Goal: Task Accomplishment & Management: Manage account settings

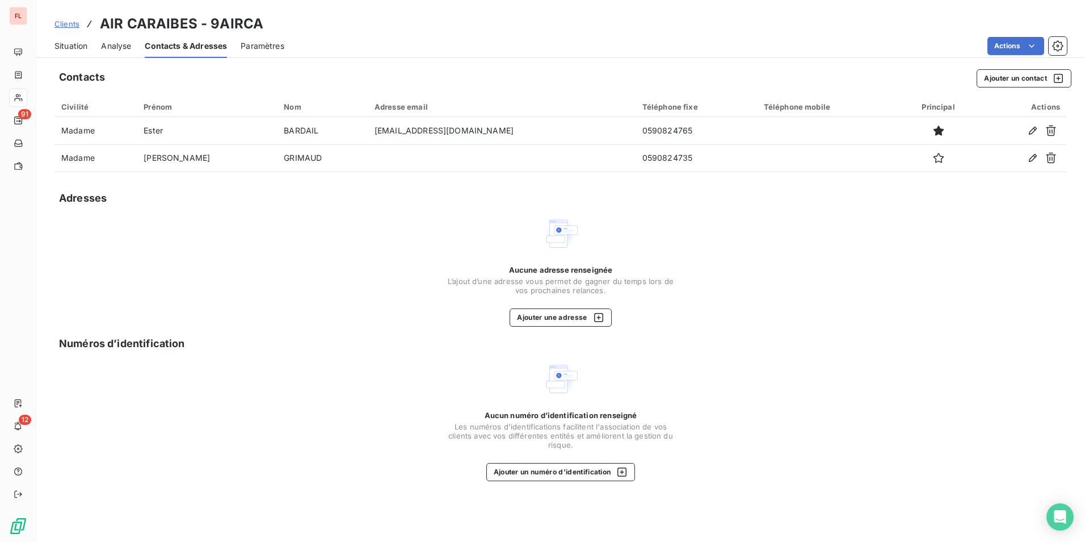
click at [69, 24] on span "Clients" at bounding box center [66, 23] width 25 height 9
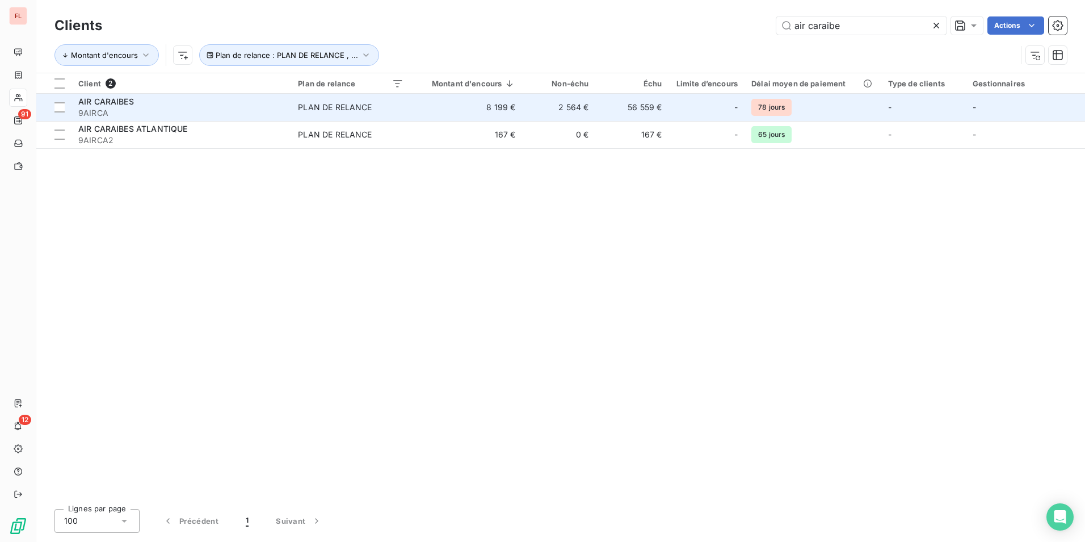
click at [334, 102] on div "PLAN DE RELANCE" at bounding box center [335, 107] width 74 height 11
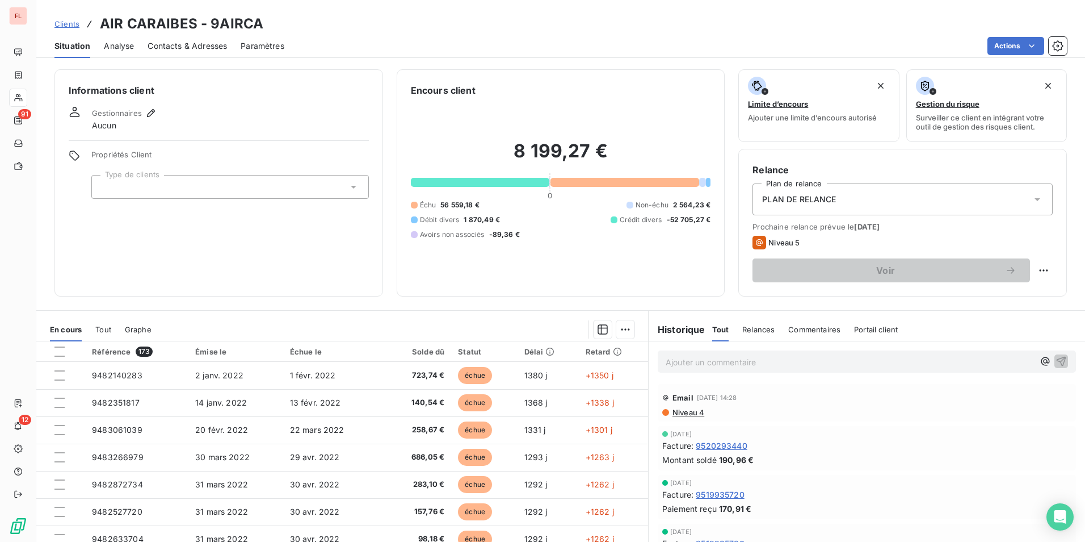
click at [683, 356] on p "Ajouter un commentaire ﻿" at bounding box center [850, 362] width 368 height 14
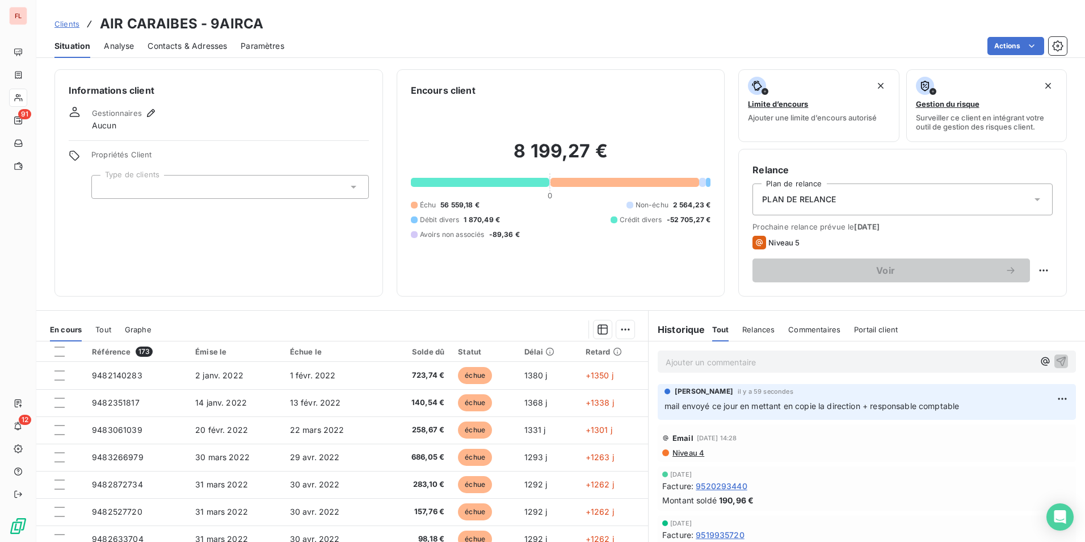
click at [68, 23] on span "Clients" at bounding box center [66, 23] width 25 height 9
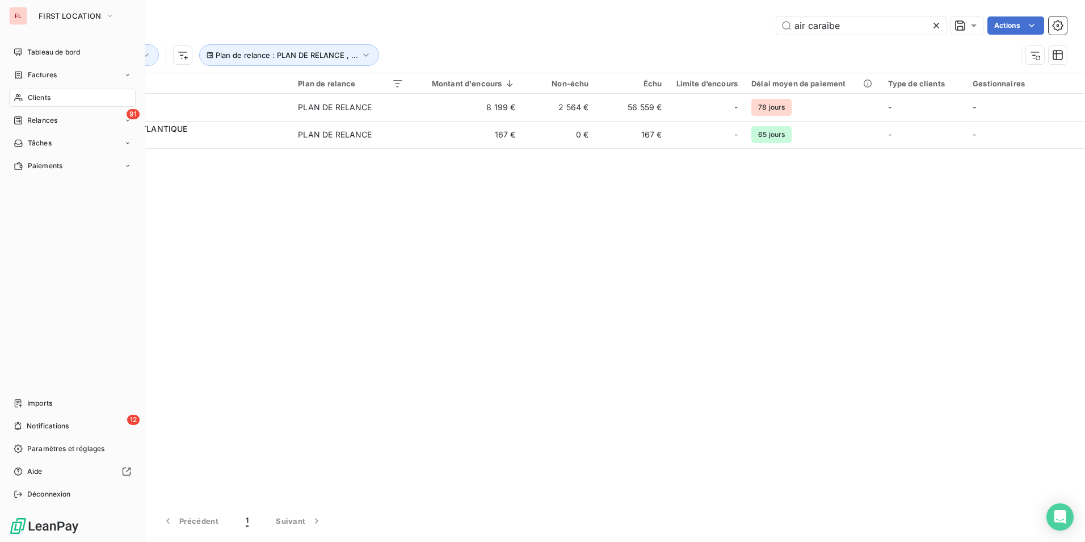
click at [42, 98] on span "Clients" at bounding box center [39, 98] width 23 height 10
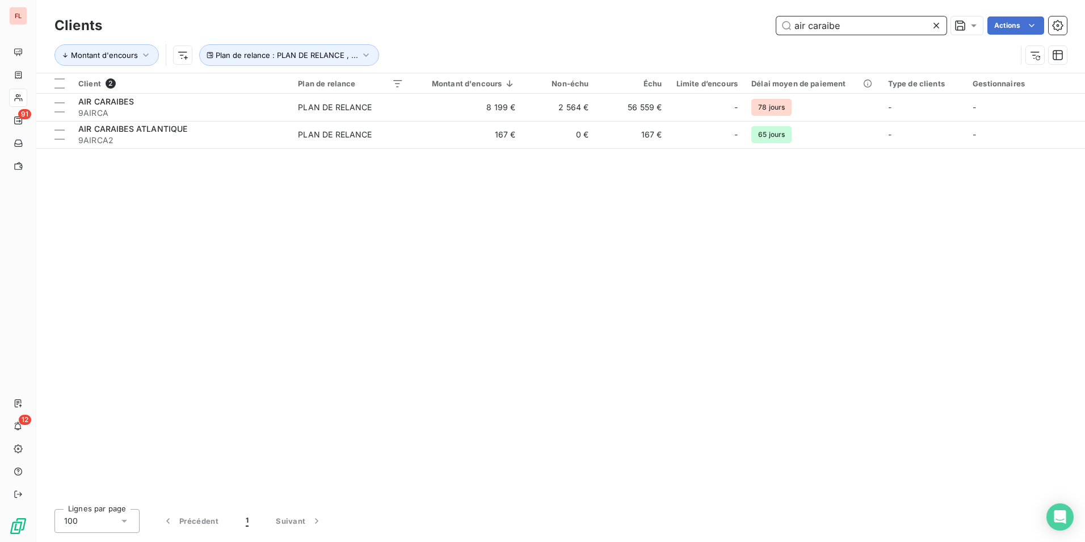
click at [816, 18] on input "air caraibe" at bounding box center [862, 25] width 170 height 18
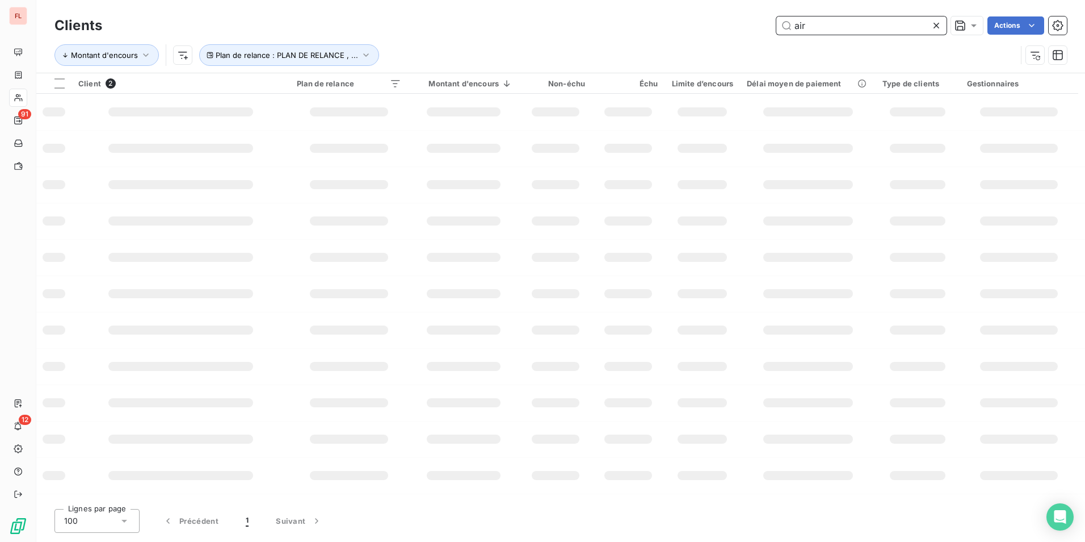
type input "air"
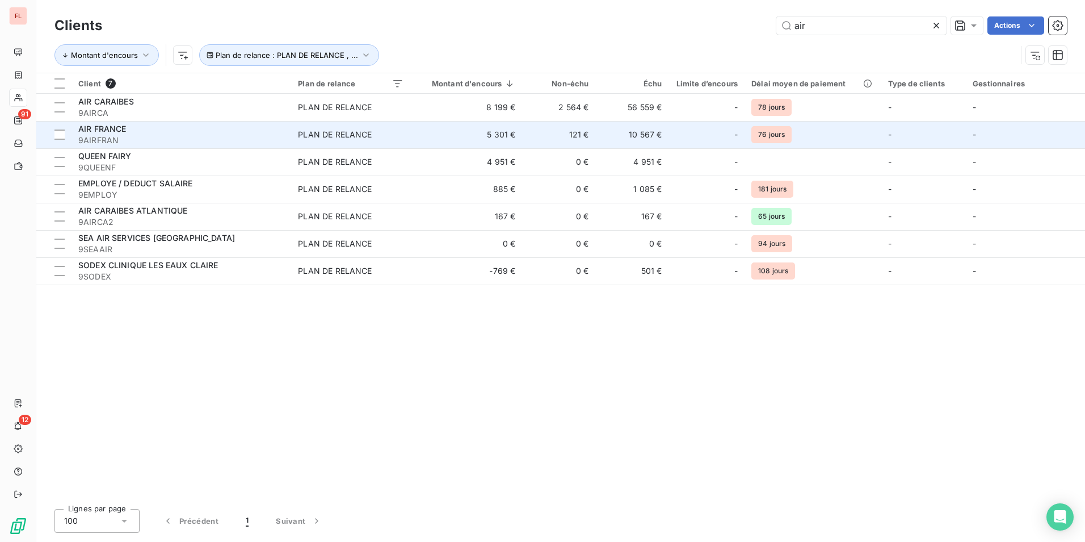
click at [114, 125] on span "AIR FRANCE" at bounding box center [102, 129] width 48 height 10
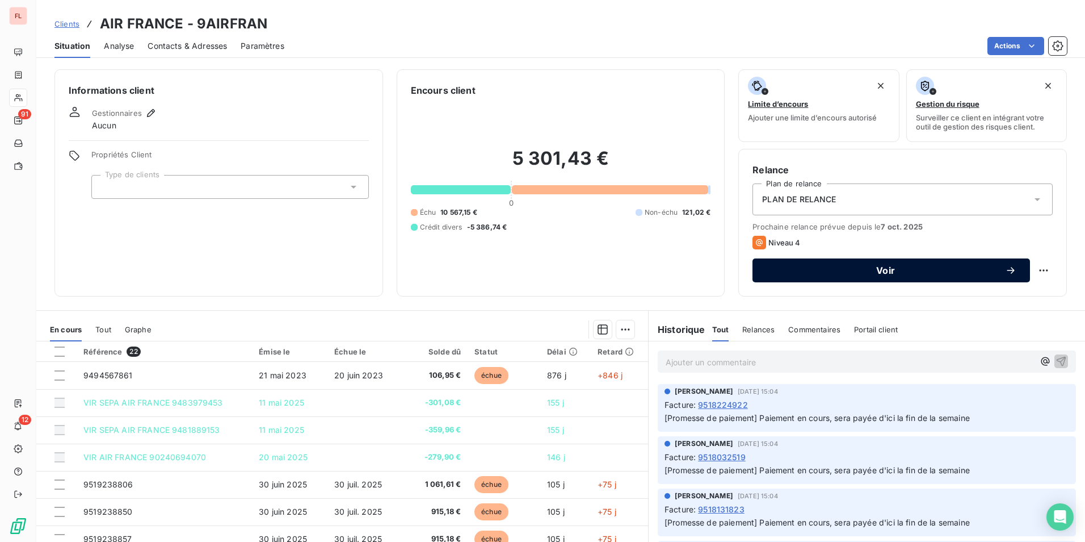
click at [875, 268] on span "Voir" at bounding box center [885, 270] width 239 height 9
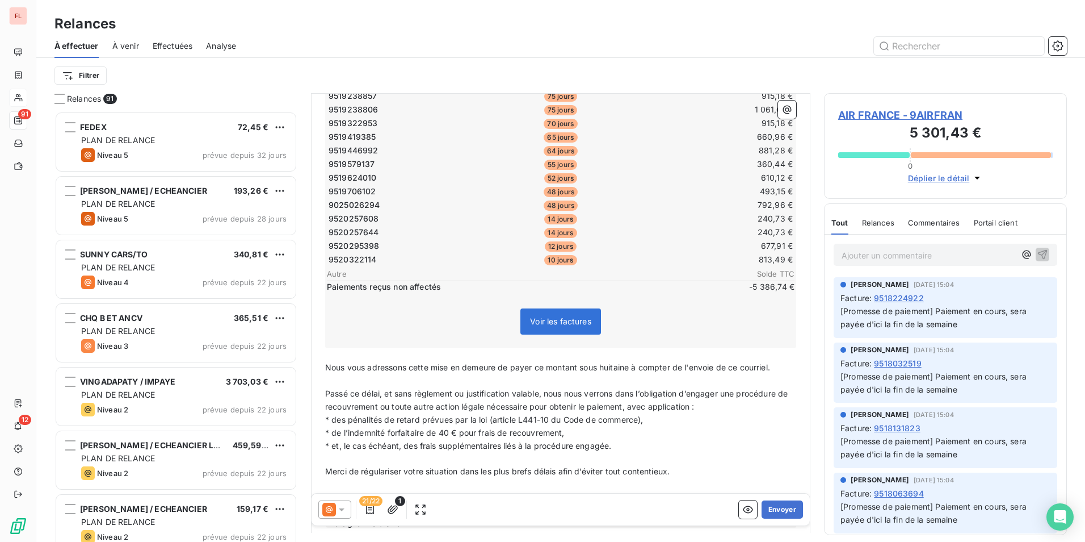
scroll to position [28, 0]
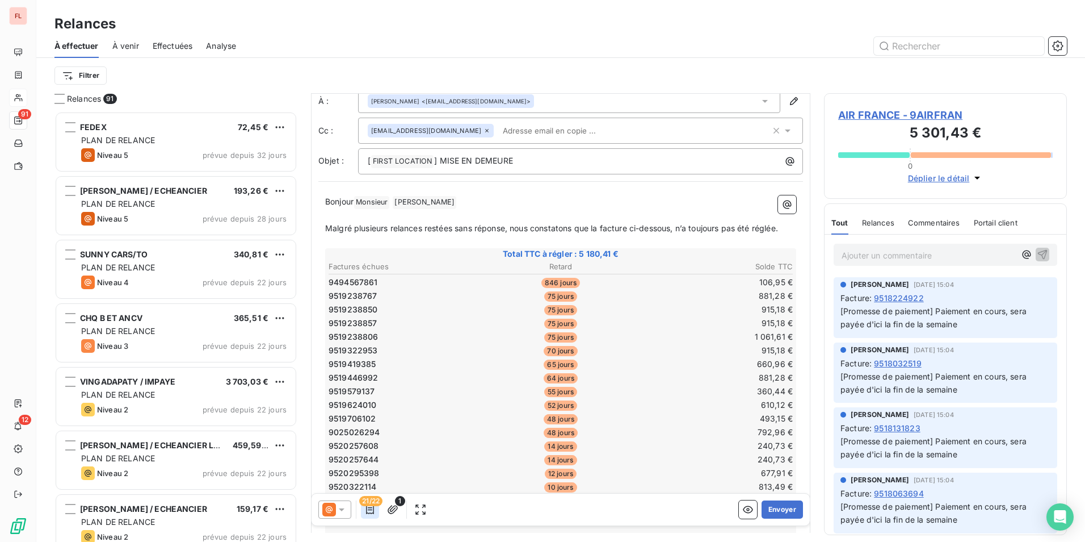
click at [367, 510] on icon "button" at bounding box center [369, 509] width 11 height 11
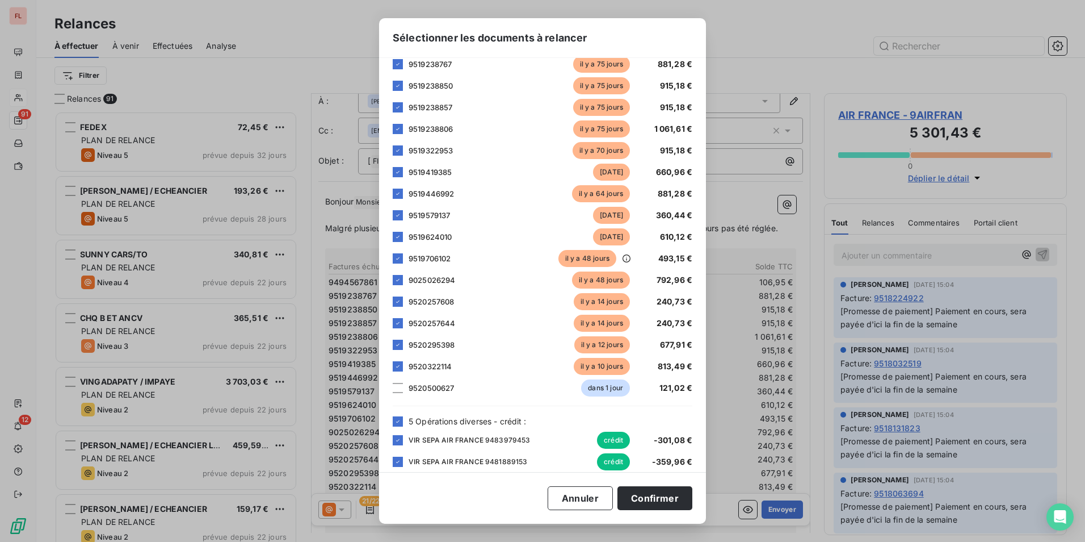
scroll to position [271, 0]
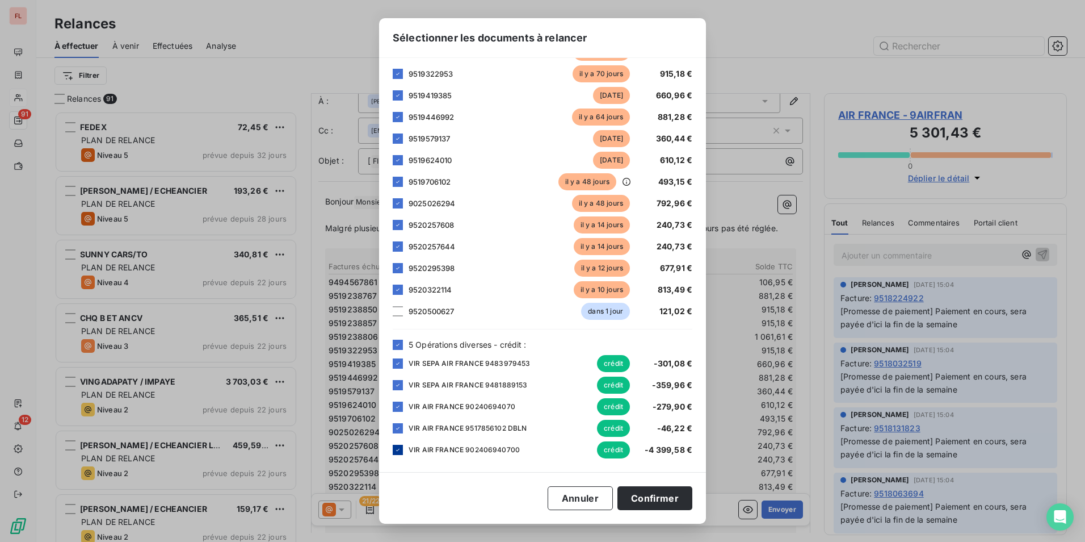
click at [400, 450] on icon at bounding box center [398, 449] width 7 height 7
click at [399, 343] on icon at bounding box center [398, 344] width 7 height 7
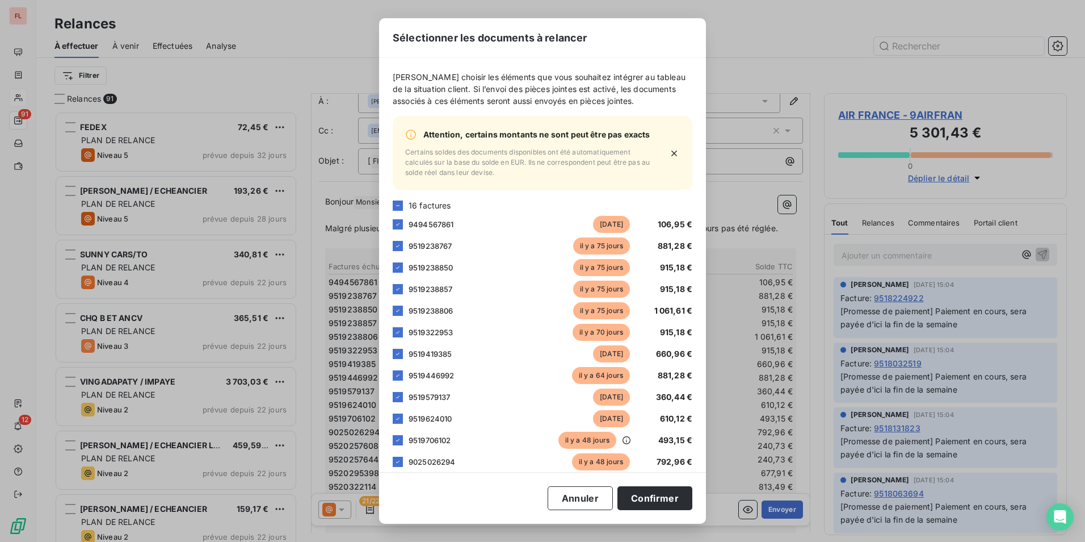
scroll to position [0, 0]
drag, startPoint x: 426, startPoint y: 165, endPoint x: 506, endPoint y: 187, distance: 82.9
click at [506, 178] on span "Certains soldes des documents disponibles ont été automatiquement calculés sur …" at bounding box center [530, 163] width 250 height 31
click at [672, 157] on icon "button" at bounding box center [675, 154] width 6 height 6
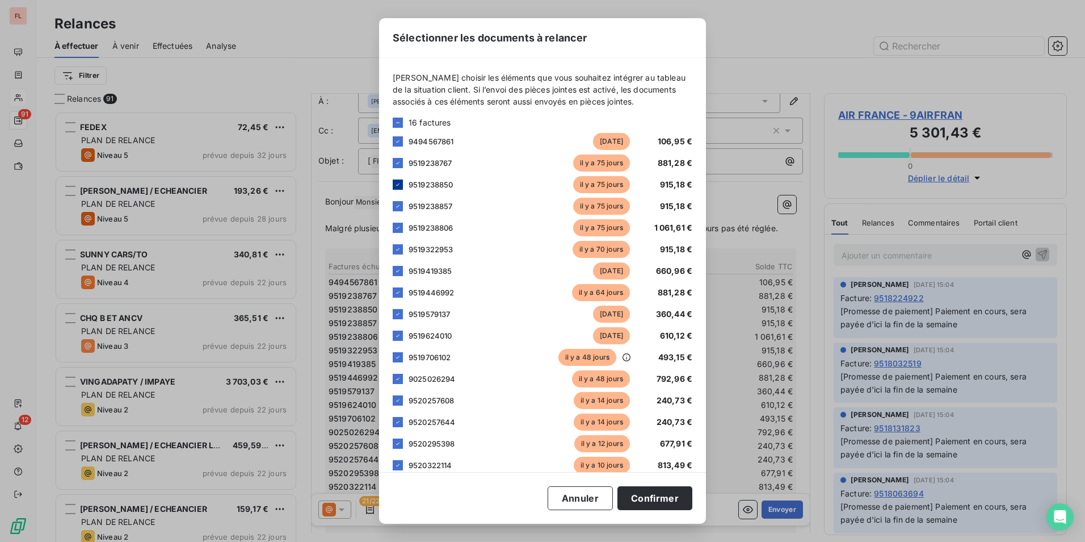
click at [401, 183] on div at bounding box center [398, 184] width 10 height 10
click at [403, 125] on div "15 factures" at bounding box center [543, 122] width 300 height 12
click at [399, 123] on icon at bounding box center [398, 122] width 7 height 7
click at [399, 121] on icon at bounding box center [398, 122] width 7 height 7
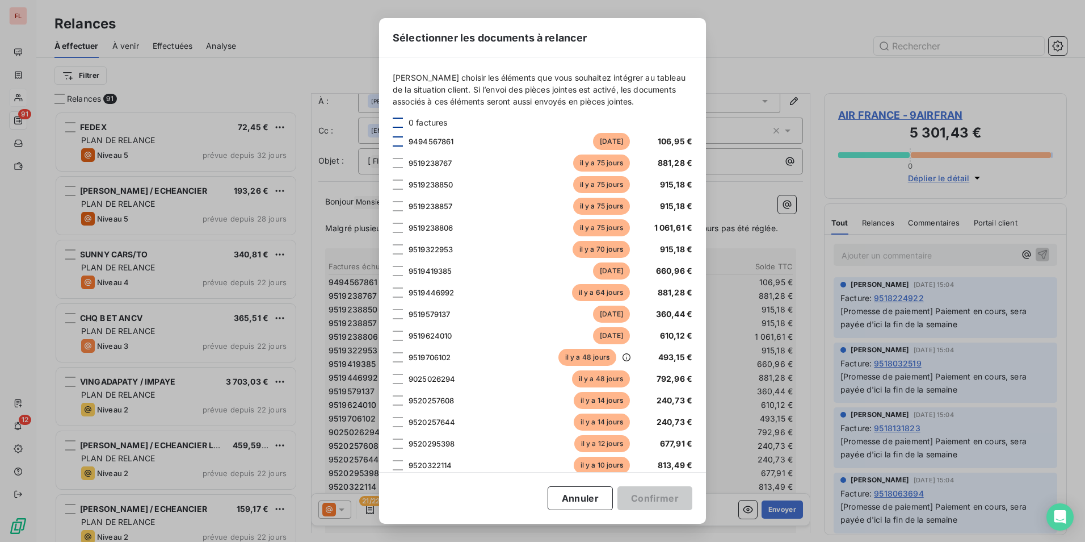
click at [398, 140] on div at bounding box center [398, 141] width 10 height 10
click at [398, 161] on div at bounding box center [398, 163] width 10 height 10
click at [400, 335] on div at bounding box center [398, 335] width 10 height 10
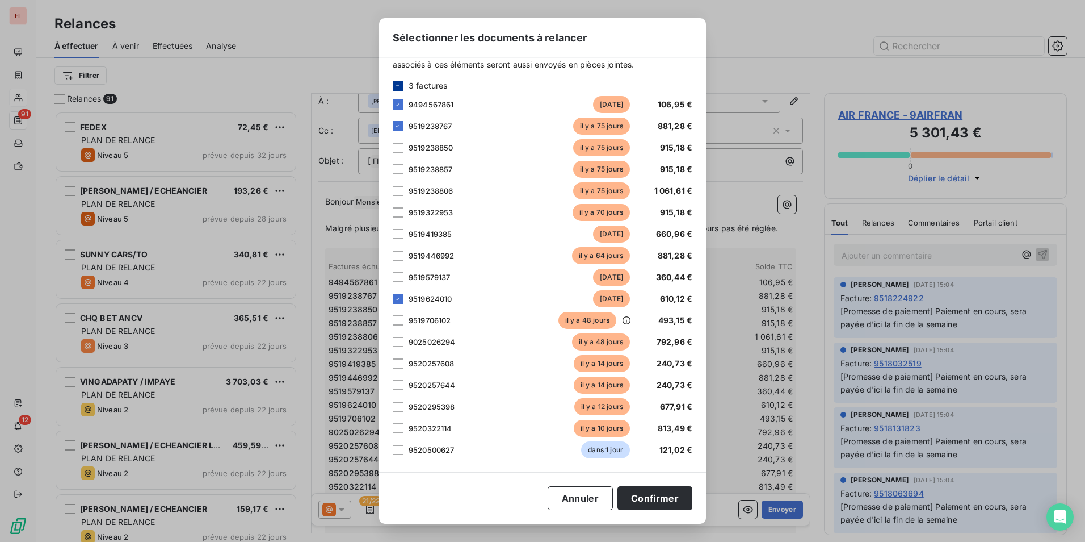
scroll to position [57, 0]
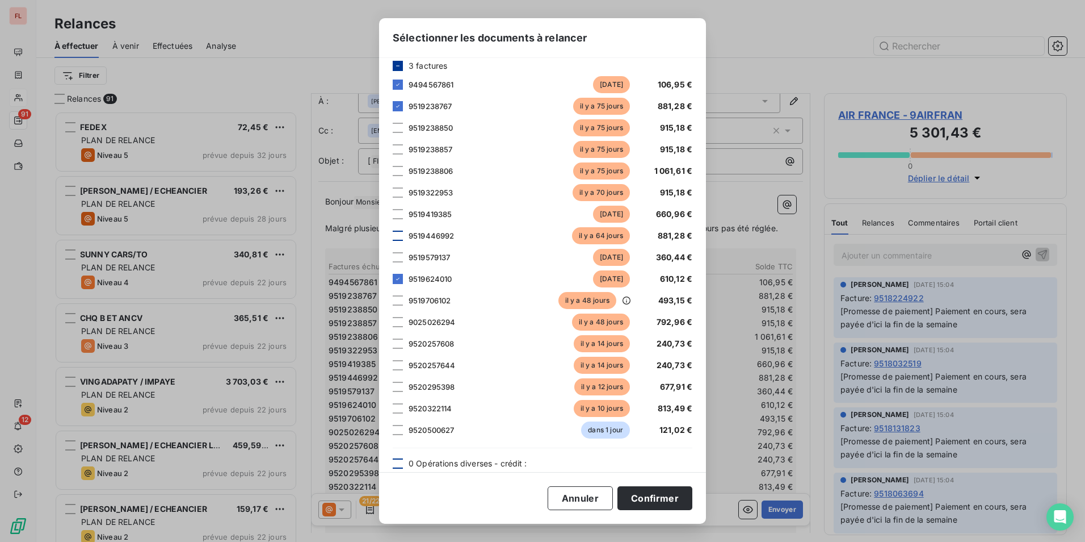
click at [399, 233] on div at bounding box center [398, 235] width 10 height 10
click at [402, 235] on div at bounding box center [398, 235] width 10 height 10
click at [398, 301] on div at bounding box center [398, 300] width 10 height 10
click at [401, 230] on div at bounding box center [398, 235] width 10 height 10
click at [622, 300] on icon at bounding box center [626, 300] width 9 height 9
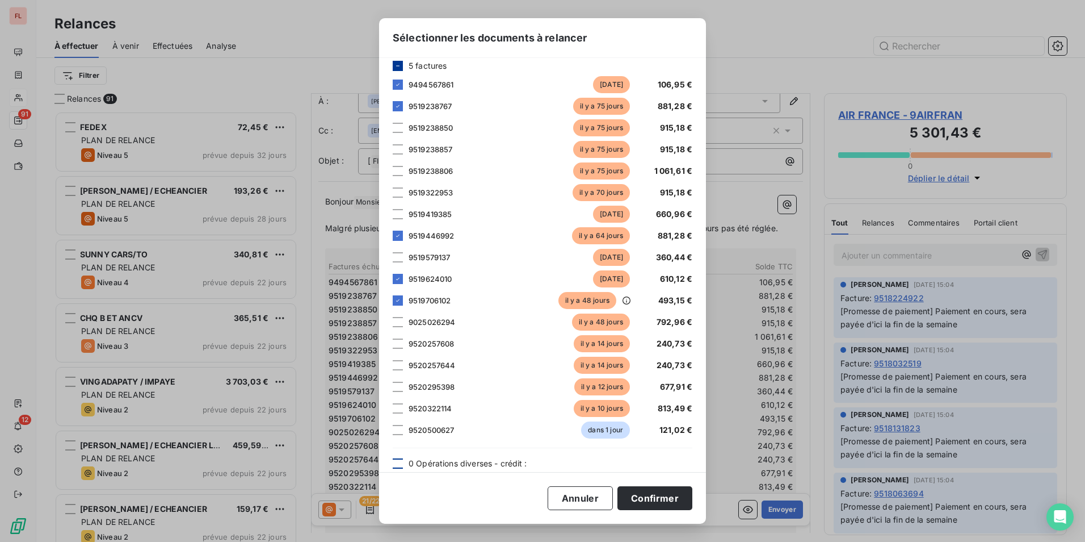
click at [671, 300] on span "493,15 €" at bounding box center [675, 300] width 34 height 10
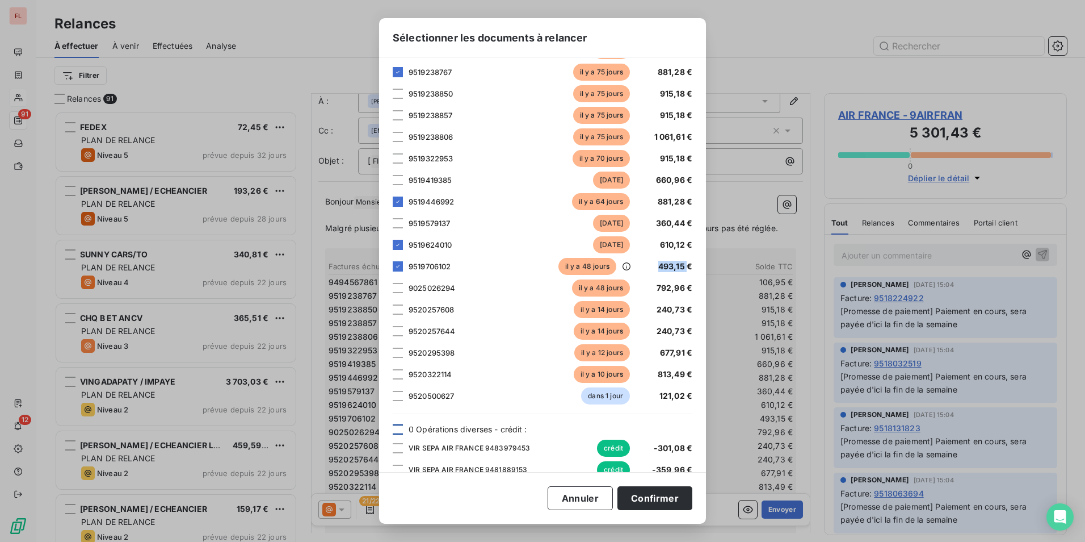
scroll to position [62, 0]
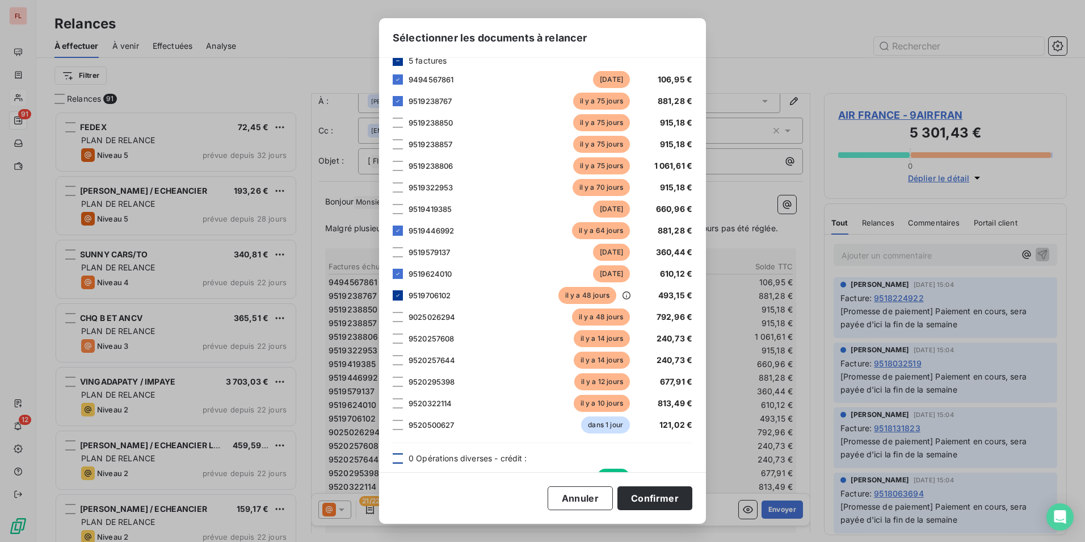
click at [398, 297] on icon at bounding box center [398, 295] width 7 height 7
click at [395, 316] on div at bounding box center [398, 317] width 10 height 10
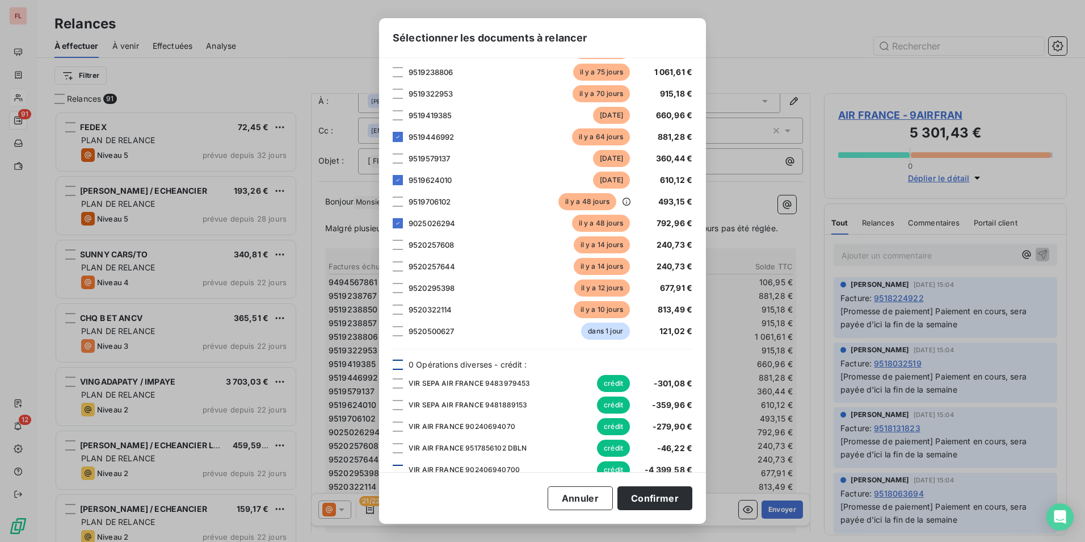
scroll to position [175, 0]
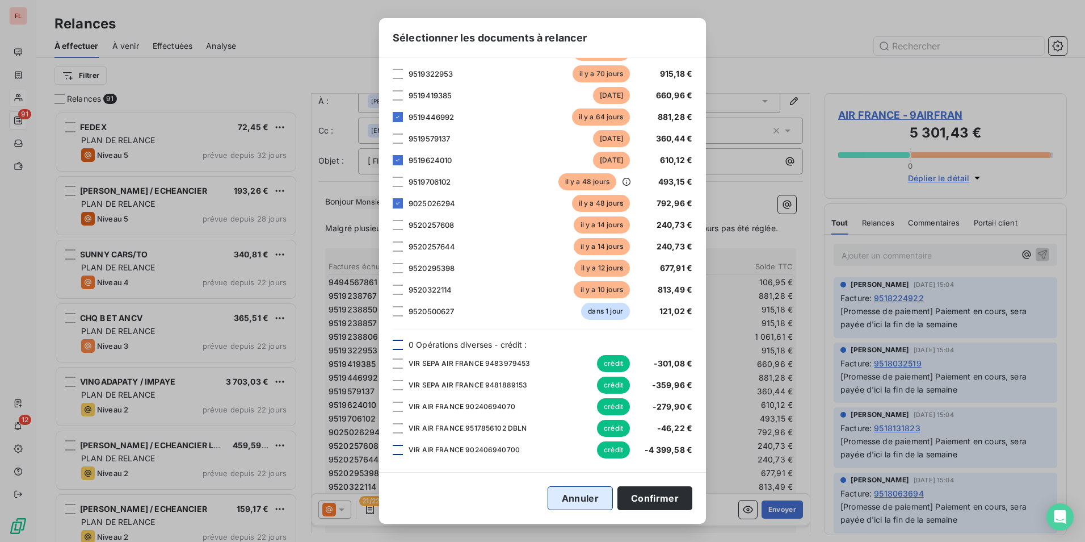
click at [578, 493] on button "Annuler" at bounding box center [580, 498] width 65 height 24
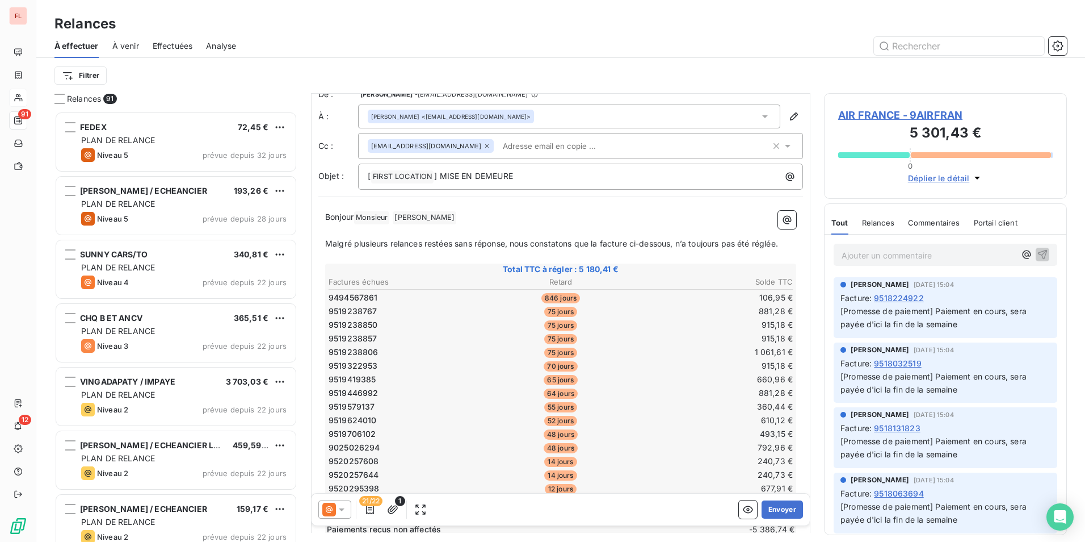
scroll to position [0, 0]
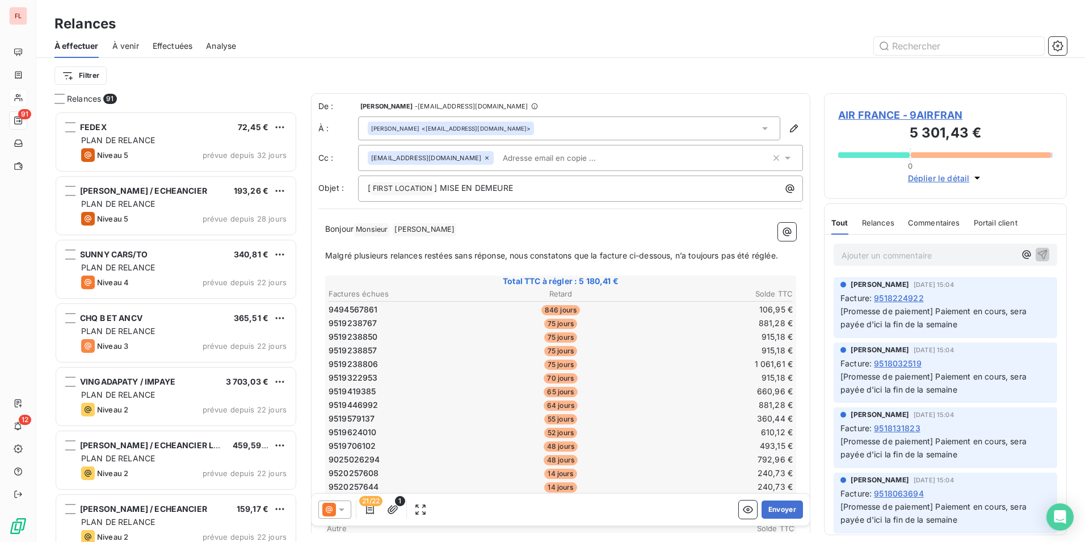
click at [875, 112] on span "AIR FRANCE - 9AIRFRAN" at bounding box center [945, 114] width 215 height 15
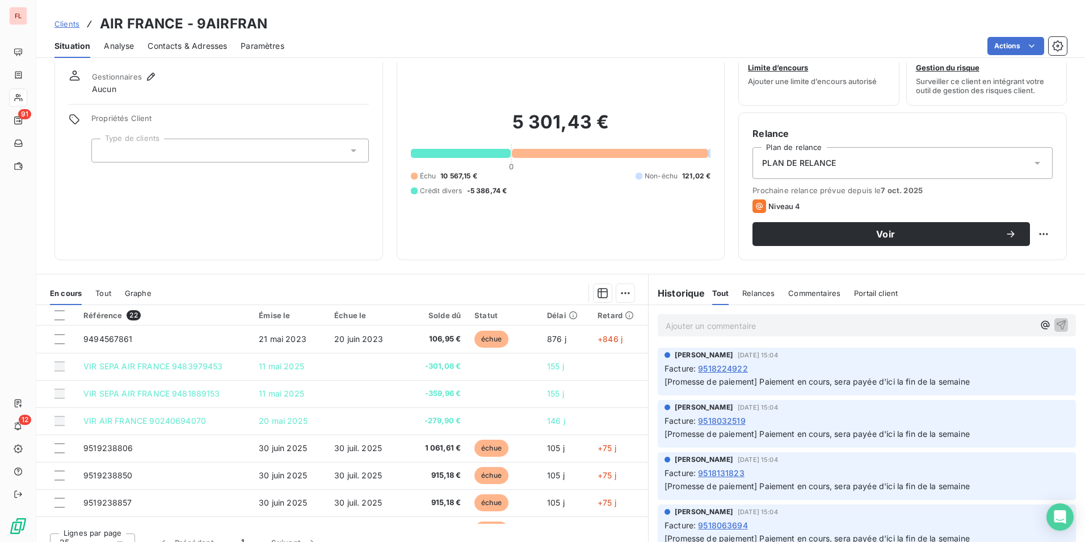
scroll to position [52, 0]
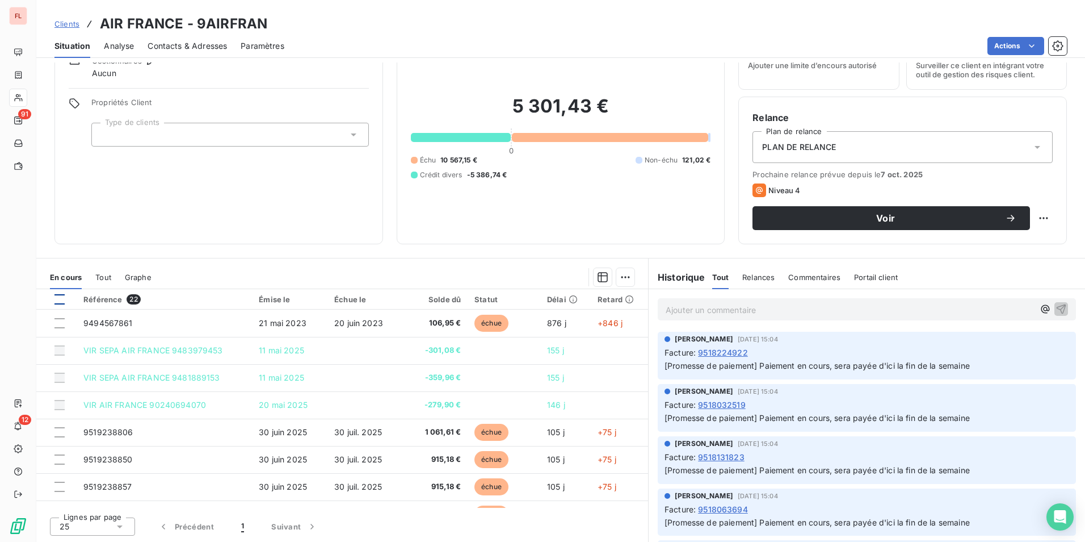
click at [57, 300] on div at bounding box center [59, 299] width 10 height 10
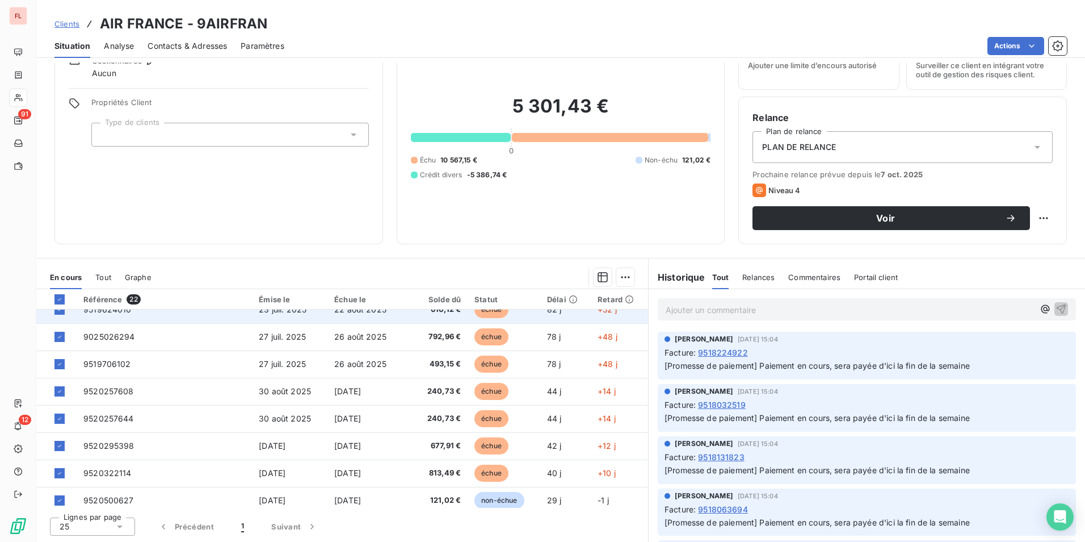
scroll to position [402, 0]
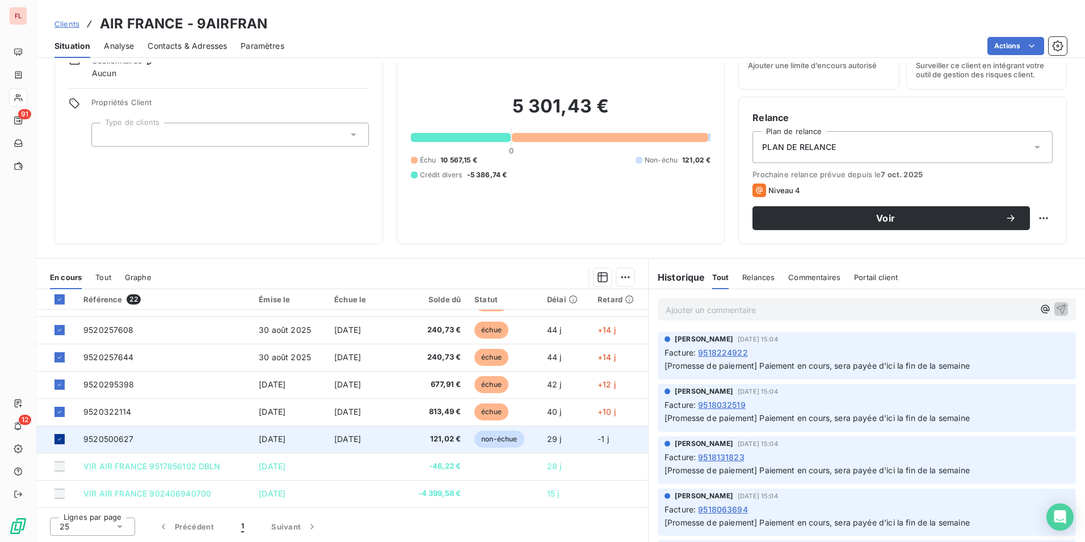
click at [62, 437] on icon at bounding box center [59, 438] width 7 height 7
click at [621, 277] on html "FL 91 12 Clients AIR FRANCE - 9AIRFRAN Situation Analyse Contacts & Adresses Pa…" at bounding box center [542, 271] width 1085 height 542
click at [510, 269] on html "FL 91 12 Clients AIR FRANCE - 9AIRFRAN Situation Analyse Contacts & Adresses Pa…" at bounding box center [542, 271] width 1085 height 542
click at [597, 278] on icon "button" at bounding box center [602, 276] width 11 height 11
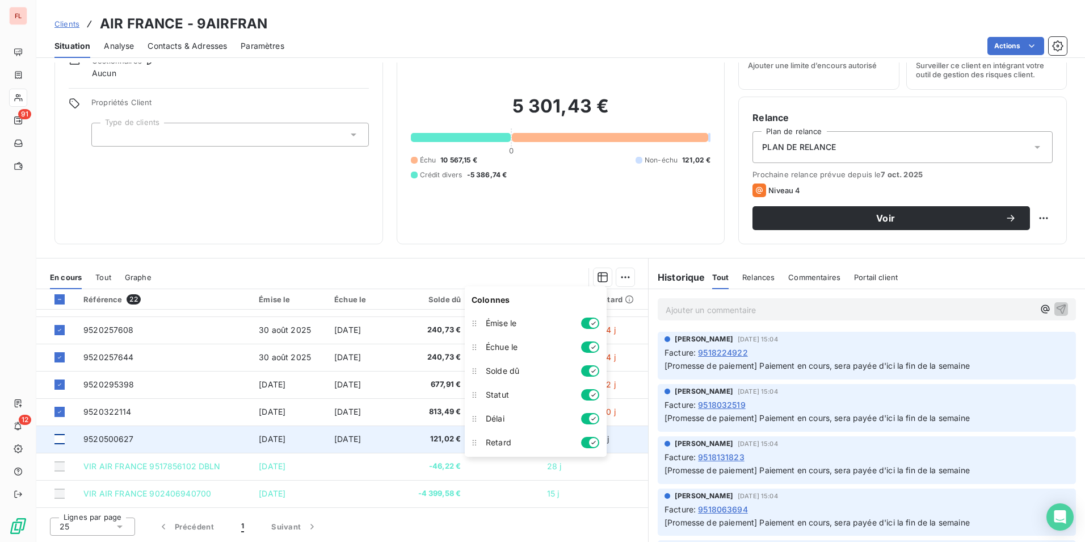
click at [507, 261] on section "En cours Tout Graphe Référence 22 Émise le Échue le Solde dû Statut Délai Retar…" at bounding box center [342, 399] width 612 height 283
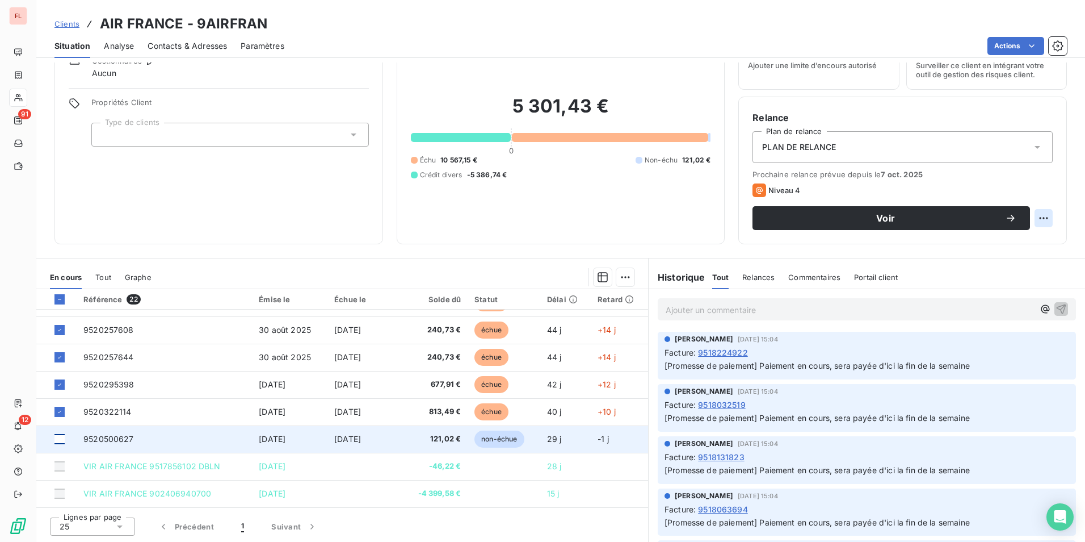
click at [1040, 218] on html "FL 91 12 Clients AIR FRANCE - 9AIRFRAN Situation Analyse Contacts & Adresses Pa…" at bounding box center [542, 271] width 1085 height 542
click at [469, 228] on html "FL 91 12 Clients AIR FRANCE - 9AIRFRAN Situation Analyse Contacts & Adresses Pa…" at bounding box center [542, 271] width 1085 height 542
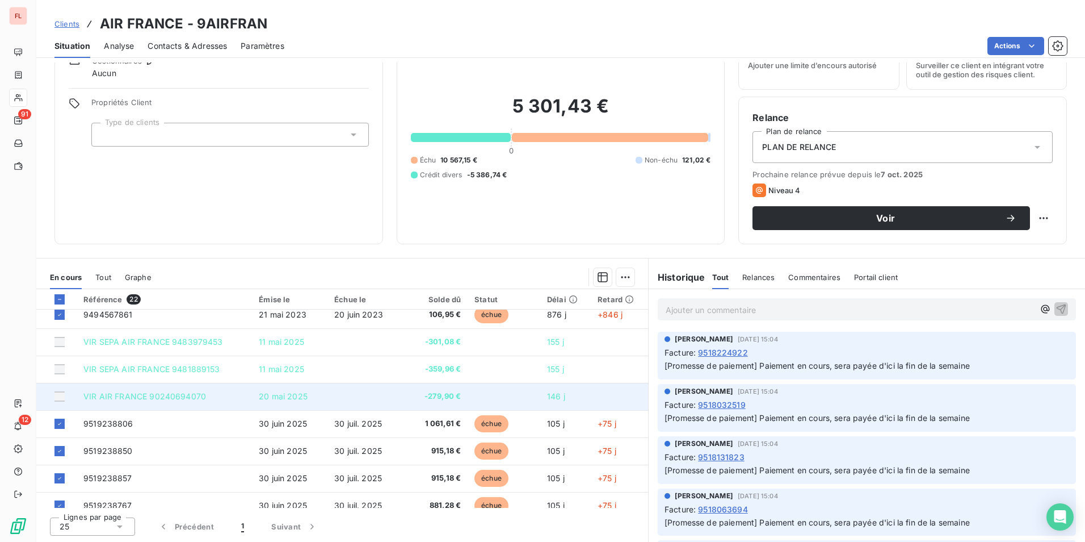
scroll to position [0, 0]
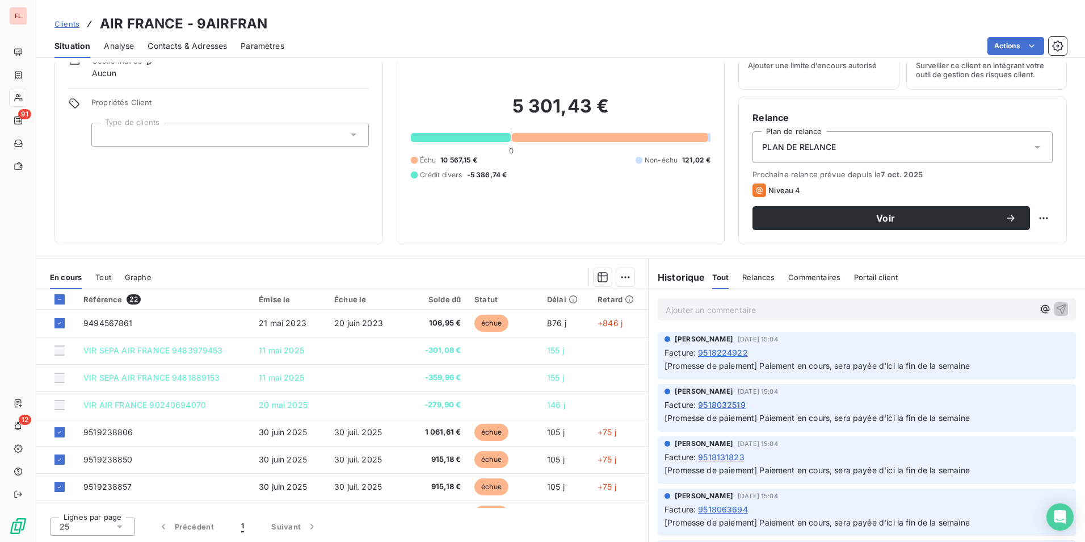
click at [755, 278] on span "Relances" at bounding box center [759, 276] width 32 height 9
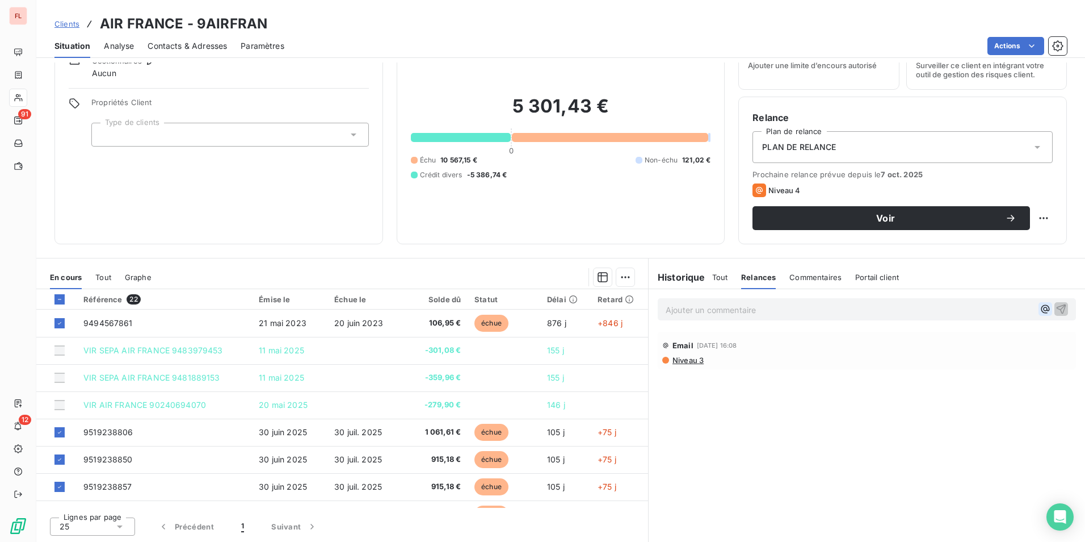
click at [1040, 309] on icon "button" at bounding box center [1045, 308] width 11 height 11
click at [1055, 345] on div "Email [DATE] 16:08" at bounding box center [866, 344] width 409 height 18
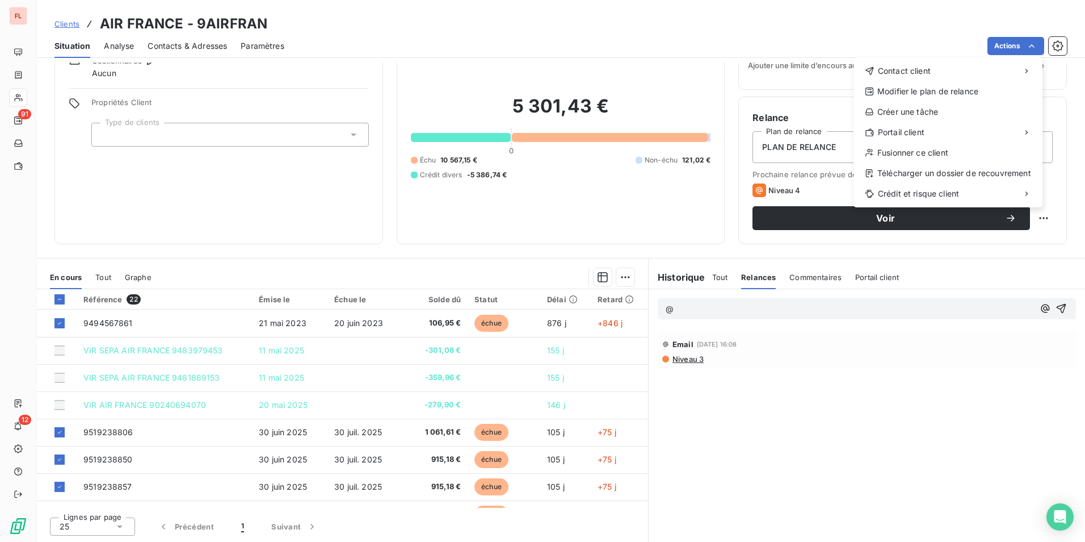
click at [1067, 45] on html "FL 91 12 Clients AIR FRANCE - 9AIRFRAN Situation Analyse Contacts & Adresses Pa…" at bounding box center [542, 271] width 1085 height 542
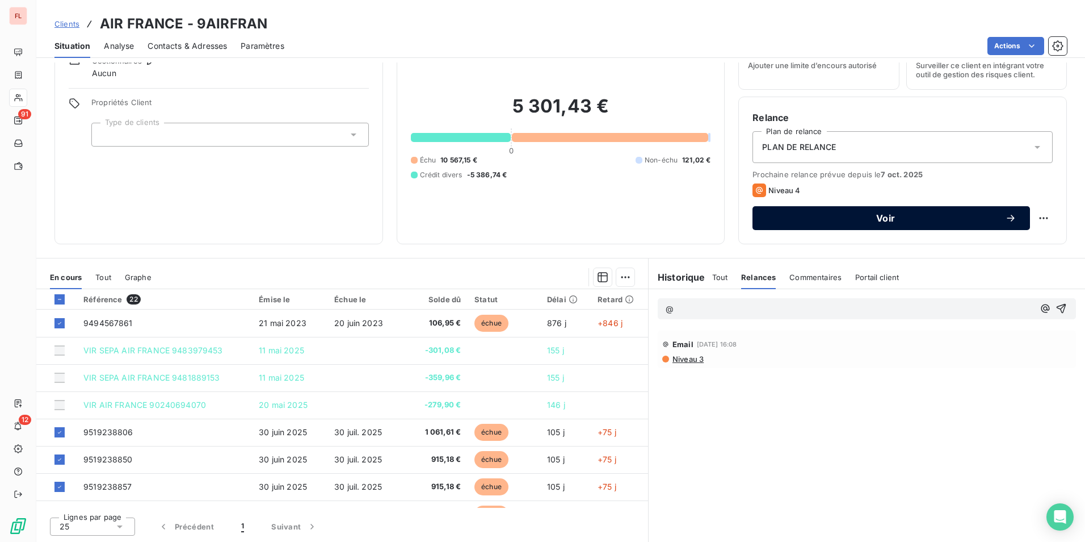
click at [908, 217] on span "Voir" at bounding box center [885, 217] width 239 height 9
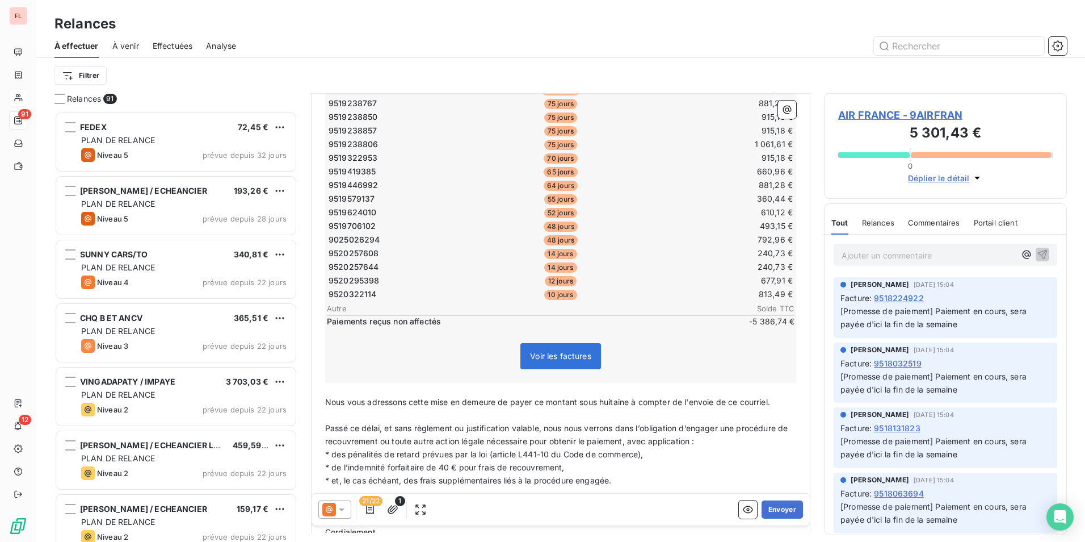
scroll to position [228, 0]
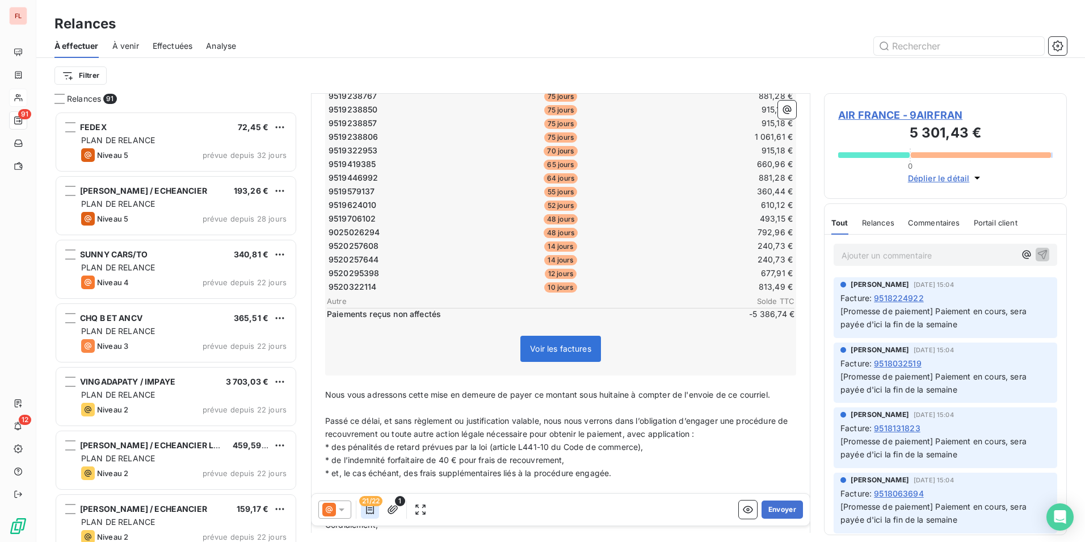
click at [370, 509] on icon "button" at bounding box center [369, 509] width 11 height 11
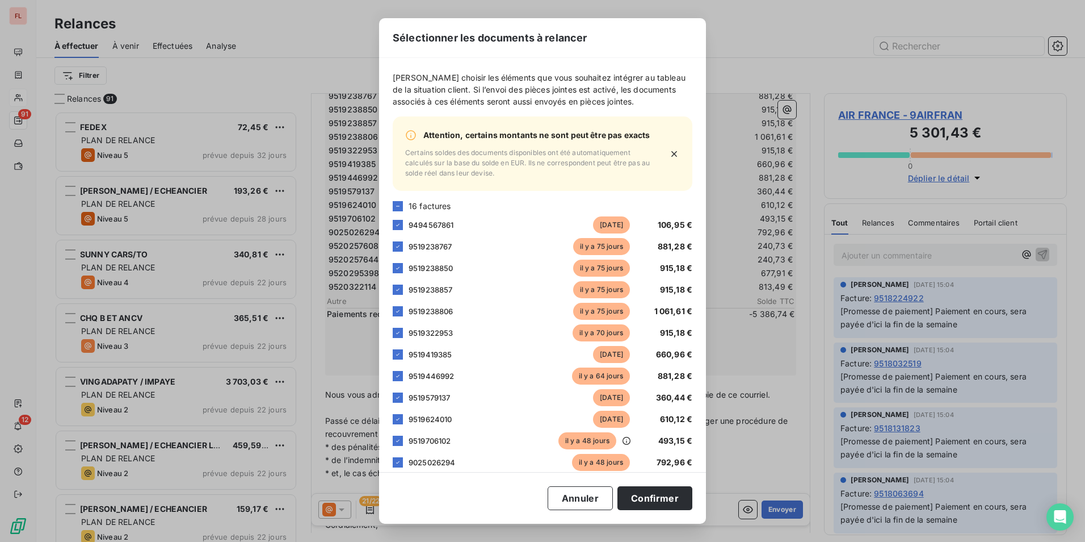
click at [672, 157] on icon "button" at bounding box center [675, 154] width 6 height 6
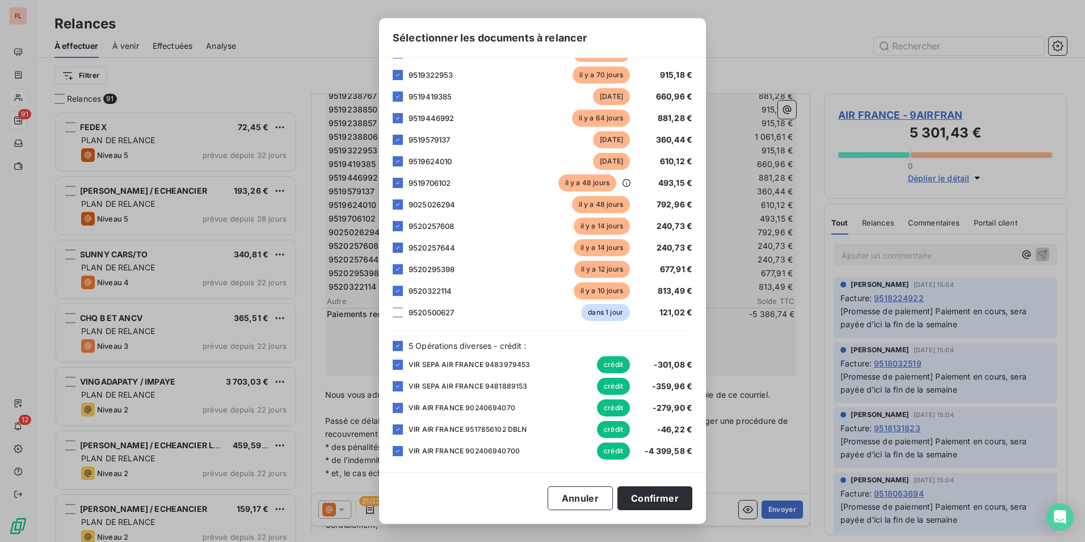
scroll to position [175, 0]
click at [579, 498] on button "Annuler" at bounding box center [580, 498] width 65 height 24
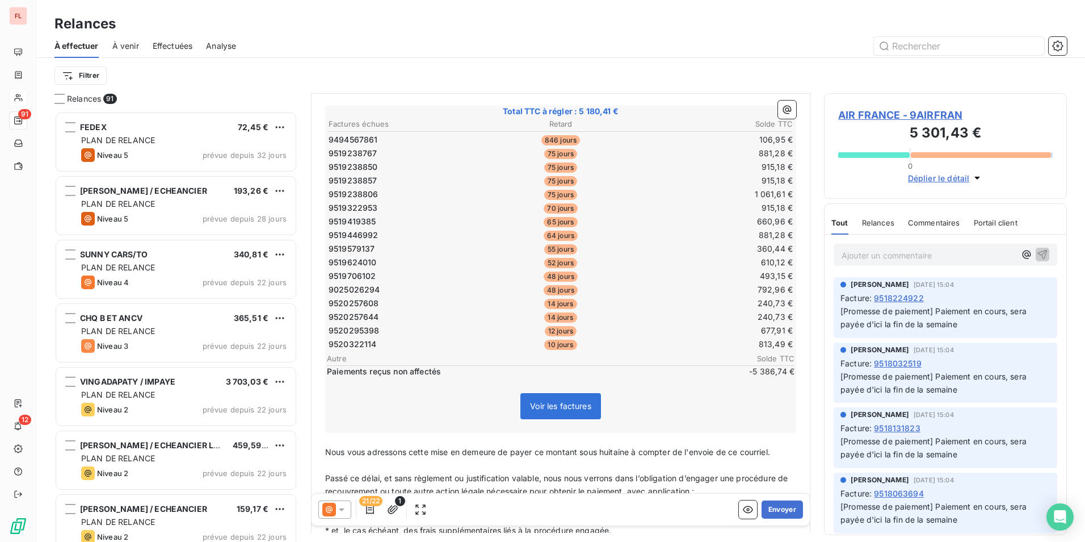
scroll to position [198, 0]
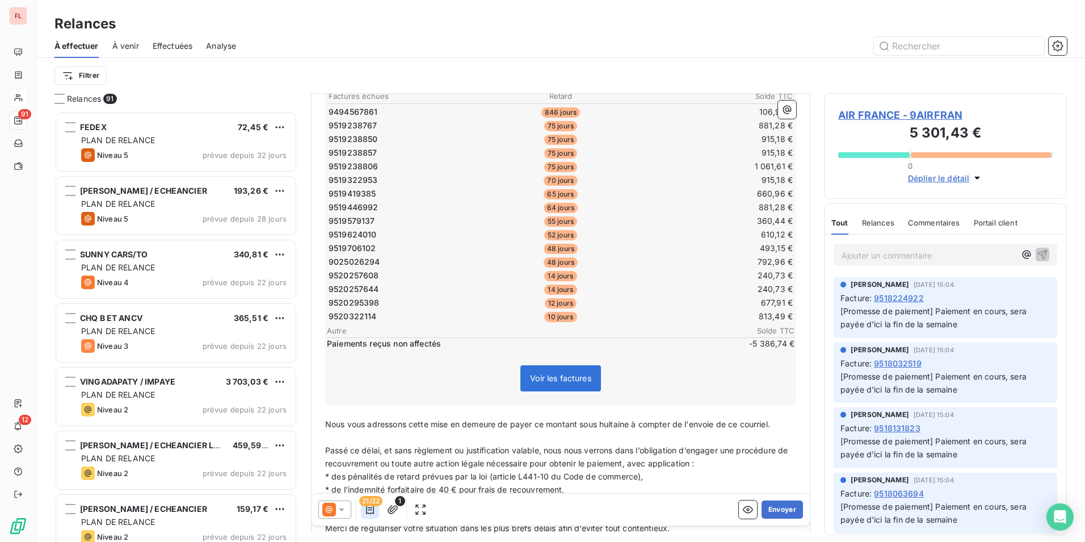
click at [375, 511] on icon "button" at bounding box center [369, 509] width 11 height 11
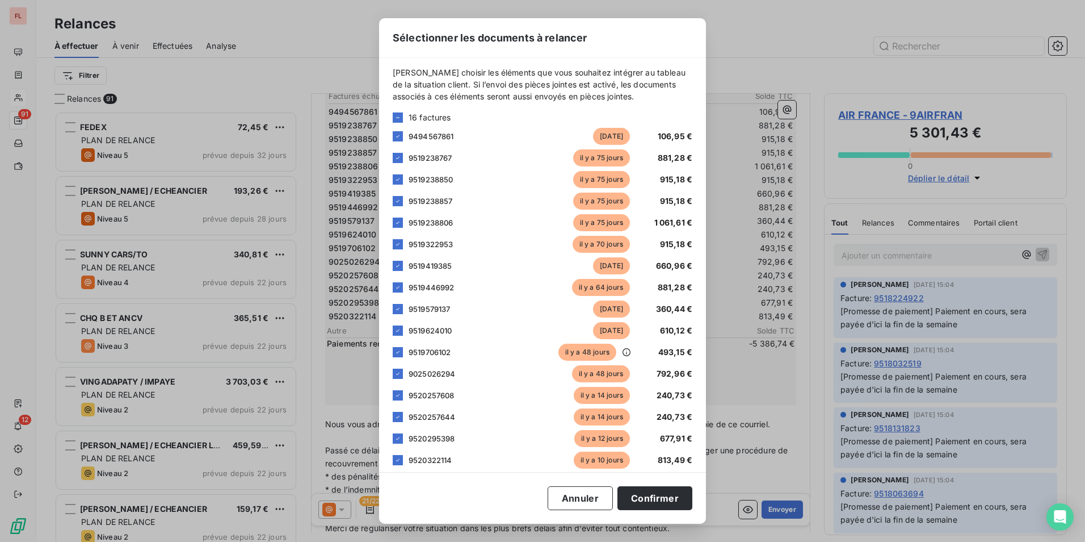
scroll to position [0, 0]
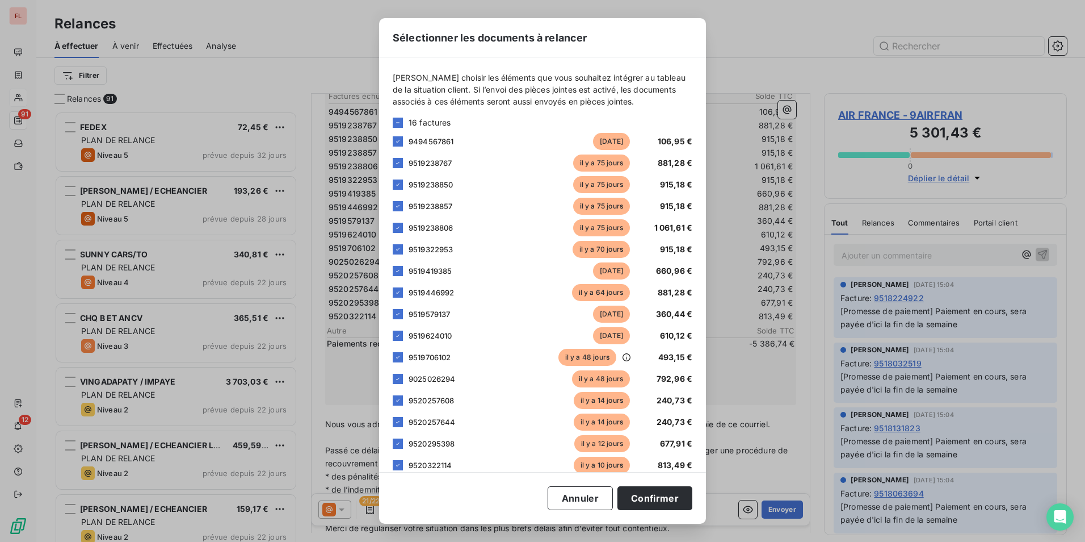
click at [828, 75] on div "Sélectionner les documents à relancer [PERSON_NAME] choisir les éléments que vo…" at bounding box center [542, 271] width 1085 height 542
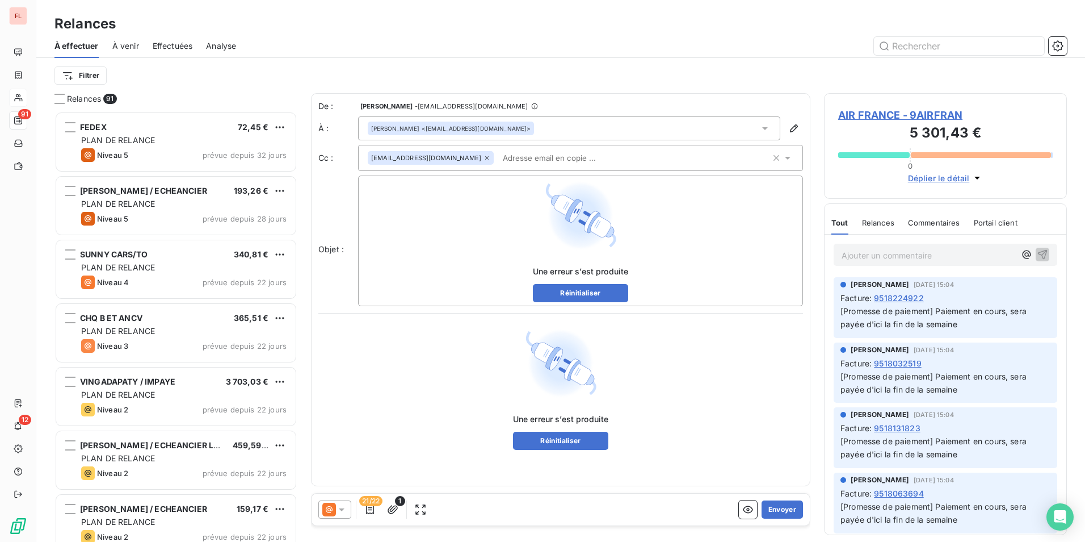
click at [601, 279] on div "Une erreur s’est produite Réinitialiser" at bounding box center [581, 284] width 96 height 36
click at [601, 287] on button "Réinitialiser" at bounding box center [581, 293] width 96 height 18
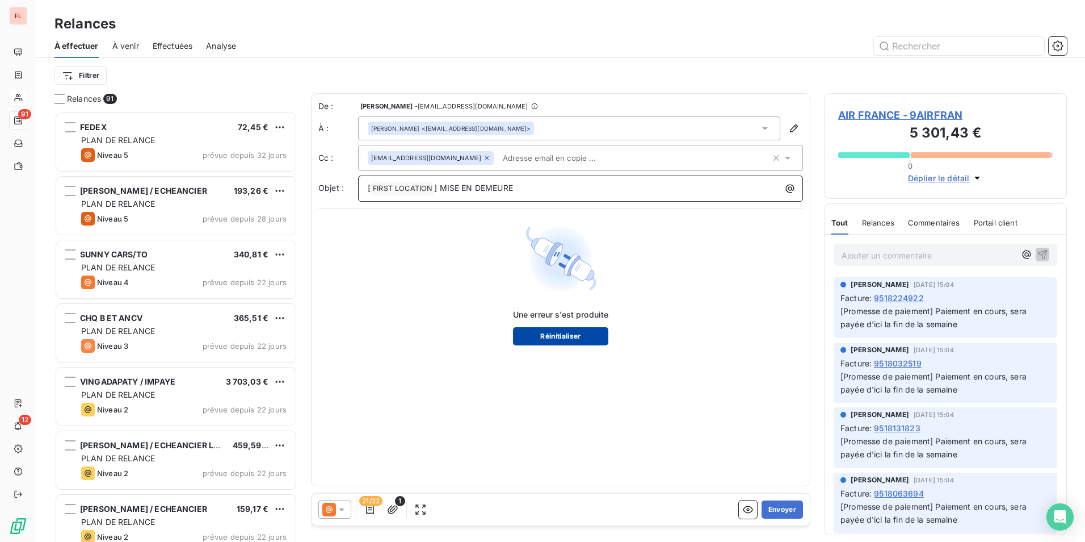
click at [544, 334] on button "Réinitialiser" at bounding box center [561, 336] width 96 height 18
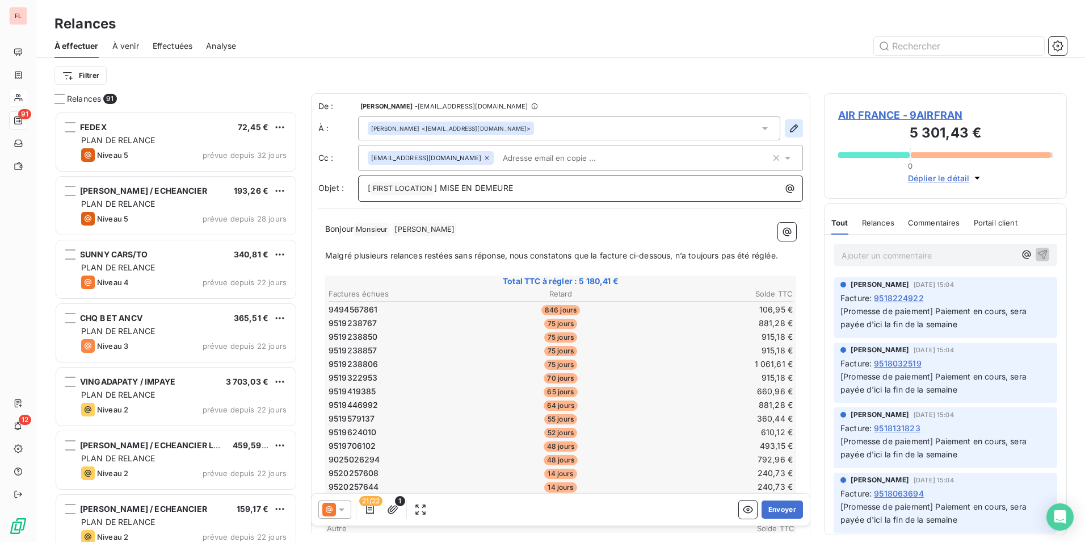
click at [788, 126] on icon "button" at bounding box center [793, 128] width 11 height 11
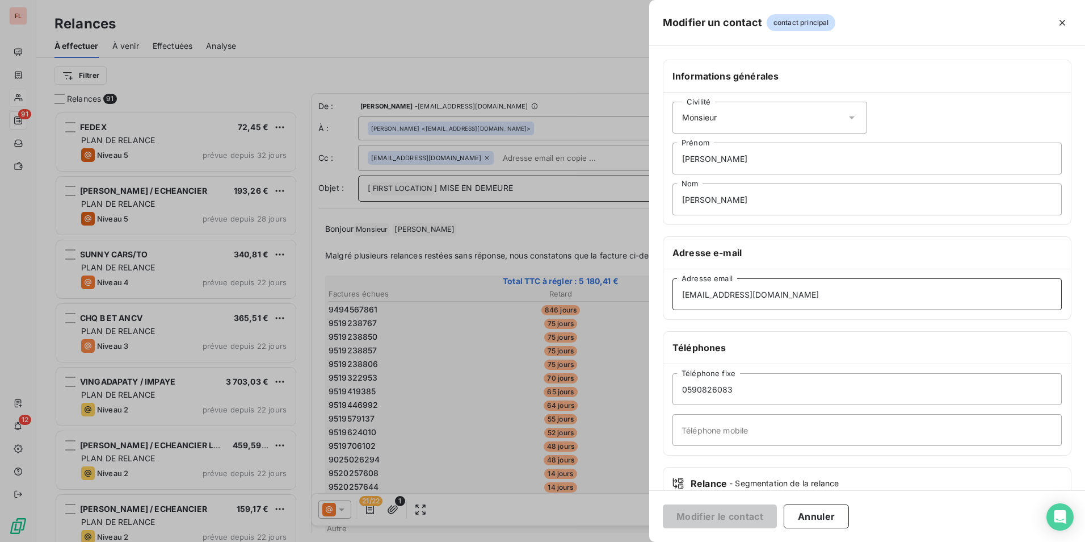
drag, startPoint x: 778, startPoint y: 292, endPoint x: 637, endPoint y: 290, distance: 140.8
click at [637, 541] on div "Modifier un contact contact principal Informations générales Civilité Monsieur …" at bounding box center [542, 542] width 1085 height 0
click at [499, 73] on div at bounding box center [542, 271] width 1085 height 542
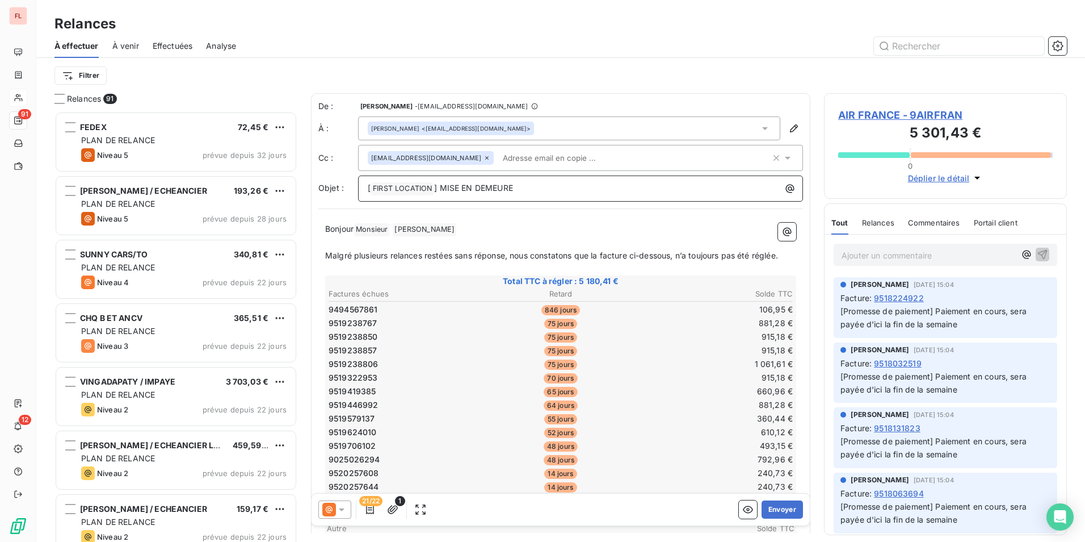
click at [853, 251] on p "Ajouter un commentaire ﻿" at bounding box center [929, 255] width 174 height 14
click at [878, 115] on span "AIR FRANCE - 9AIRFRAN" at bounding box center [945, 114] width 215 height 15
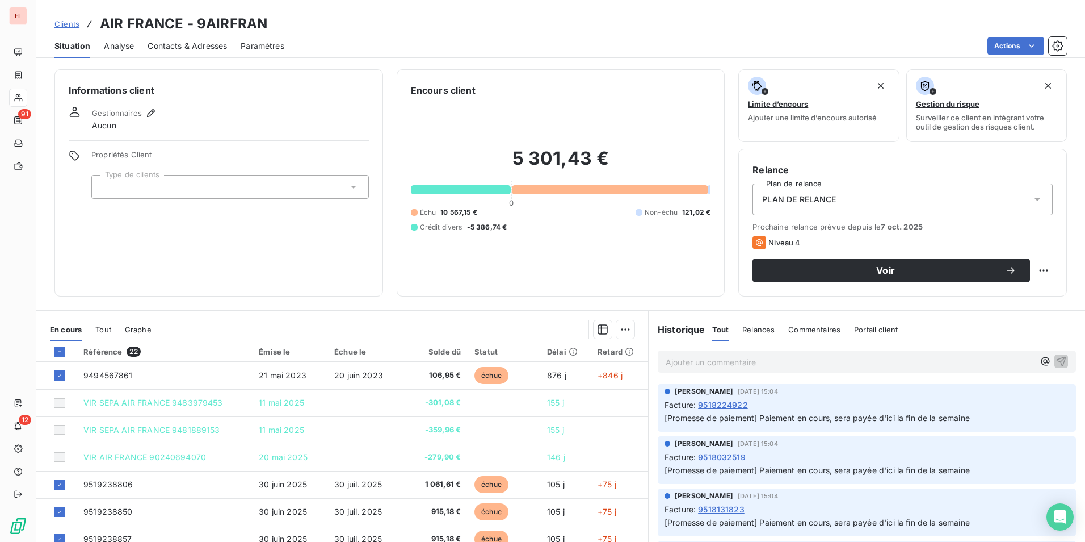
click at [727, 359] on p "Ajouter un commentaire ﻿" at bounding box center [850, 362] width 368 height 14
click at [1056, 357] on icon "button" at bounding box center [1061, 360] width 11 height 11
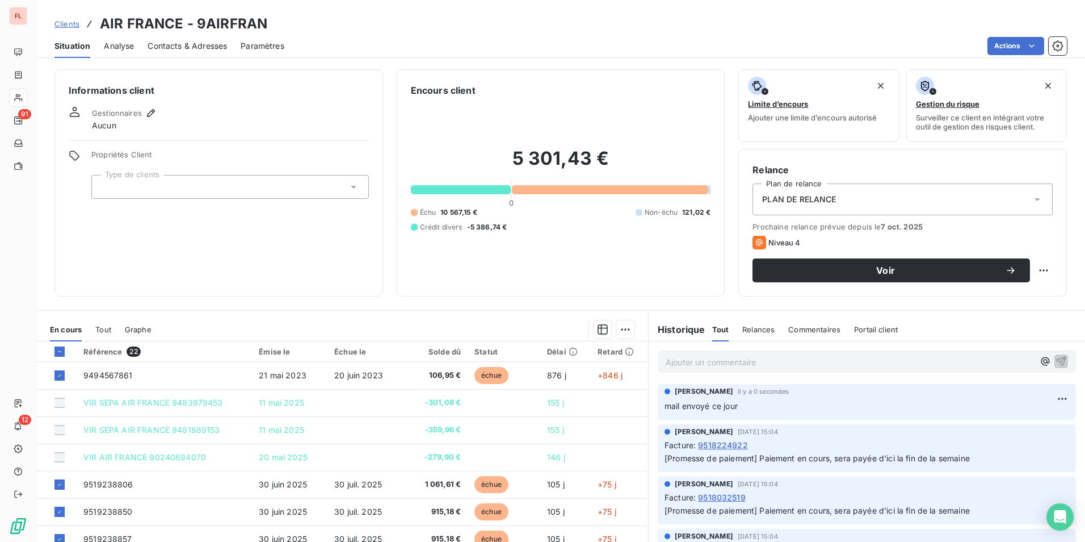
click at [697, 364] on p "Ajouter un commentaire ﻿" at bounding box center [850, 362] width 368 height 14
click at [441, 282] on div "5 301,43 € 0 Échu 10 567,15 € Non-échu 121,02 € Crédit divers -5 386,74 €" at bounding box center [561, 189] width 300 height 185
click at [703, 364] on p "Ajouter un commentaire ﻿" at bounding box center [850, 362] width 368 height 14
click at [60, 351] on icon at bounding box center [59, 351] width 7 height 7
click at [61, 351] on icon at bounding box center [59, 351] width 7 height 7
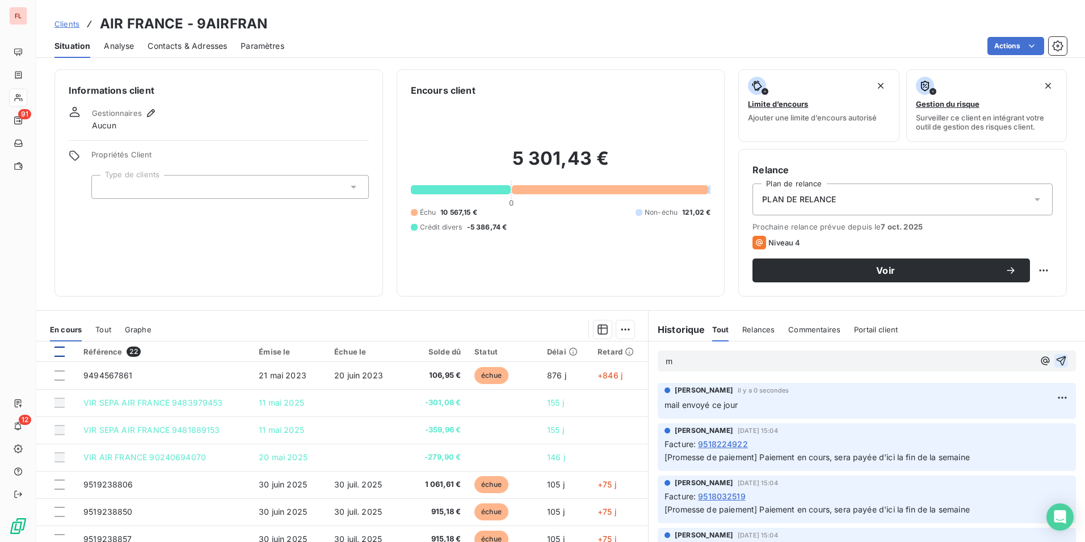
click at [674, 360] on p "m" at bounding box center [850, 361] width 368 height 13
